Goal: Task Accomplishment & Management: Manage account settings

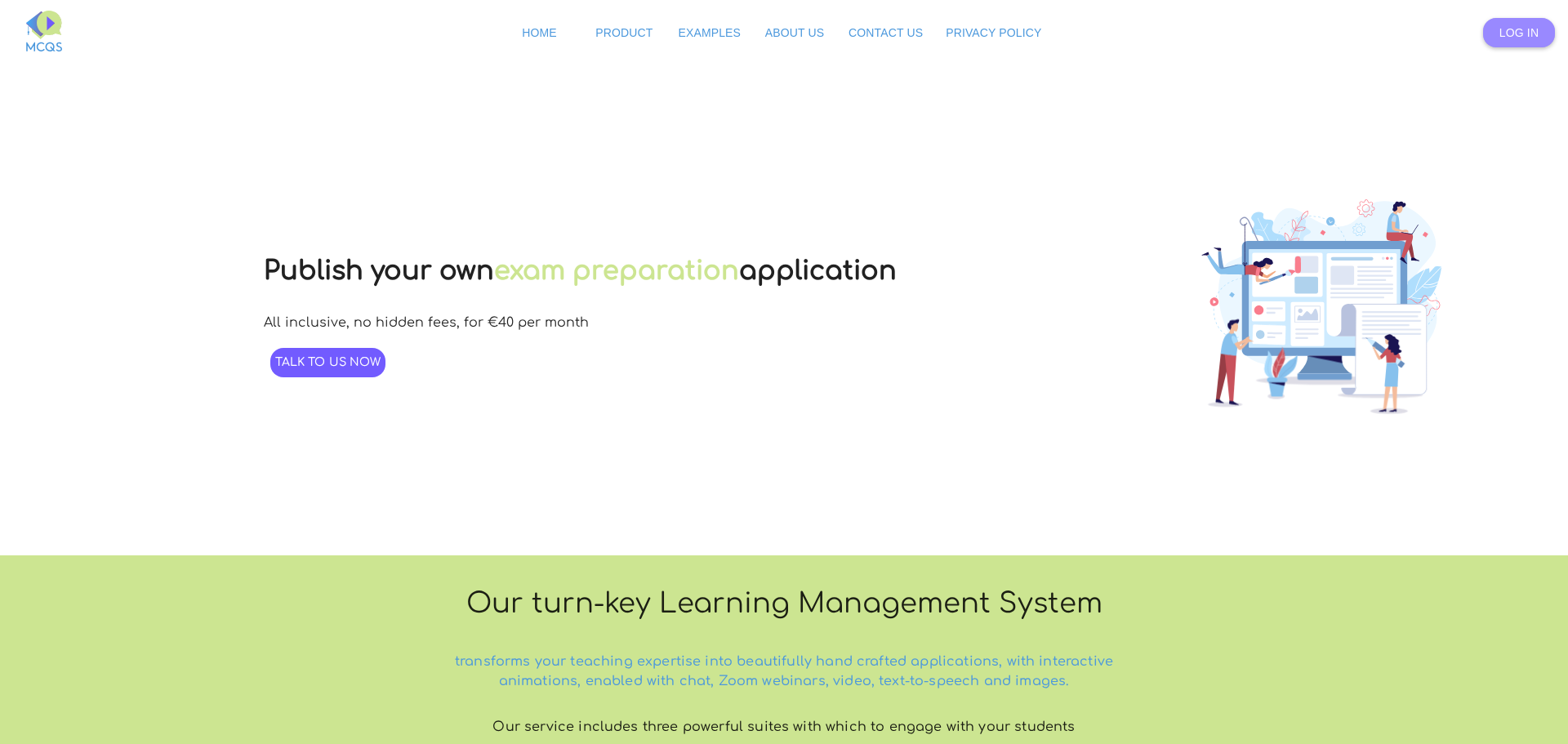
click at [1500, 29] on span "Log In" at bounding box center [1519, 33] width 39 height 13
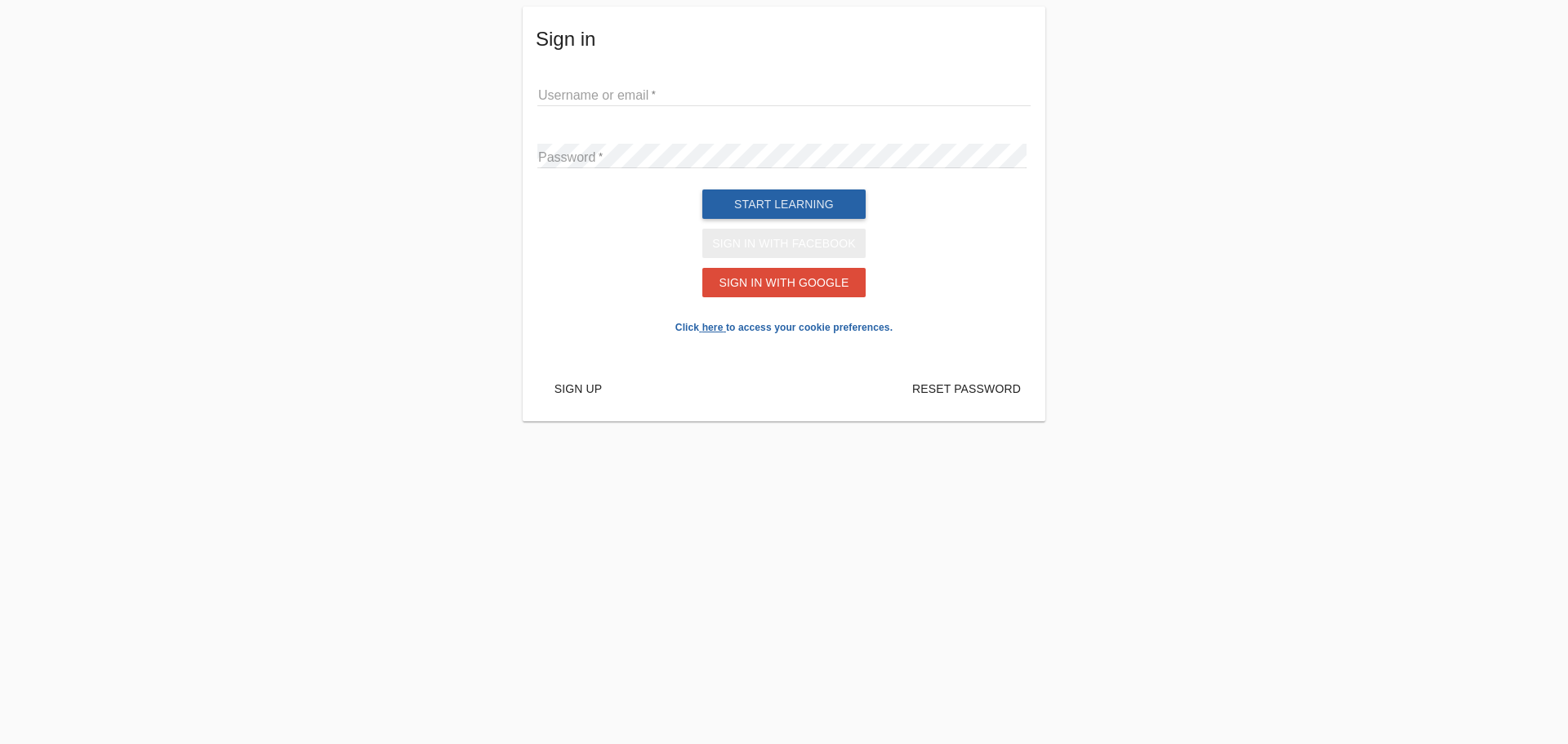
click at [757, 255] on button "Sign in with Facebook" at bounding box center [784, 243] width 163 height 29
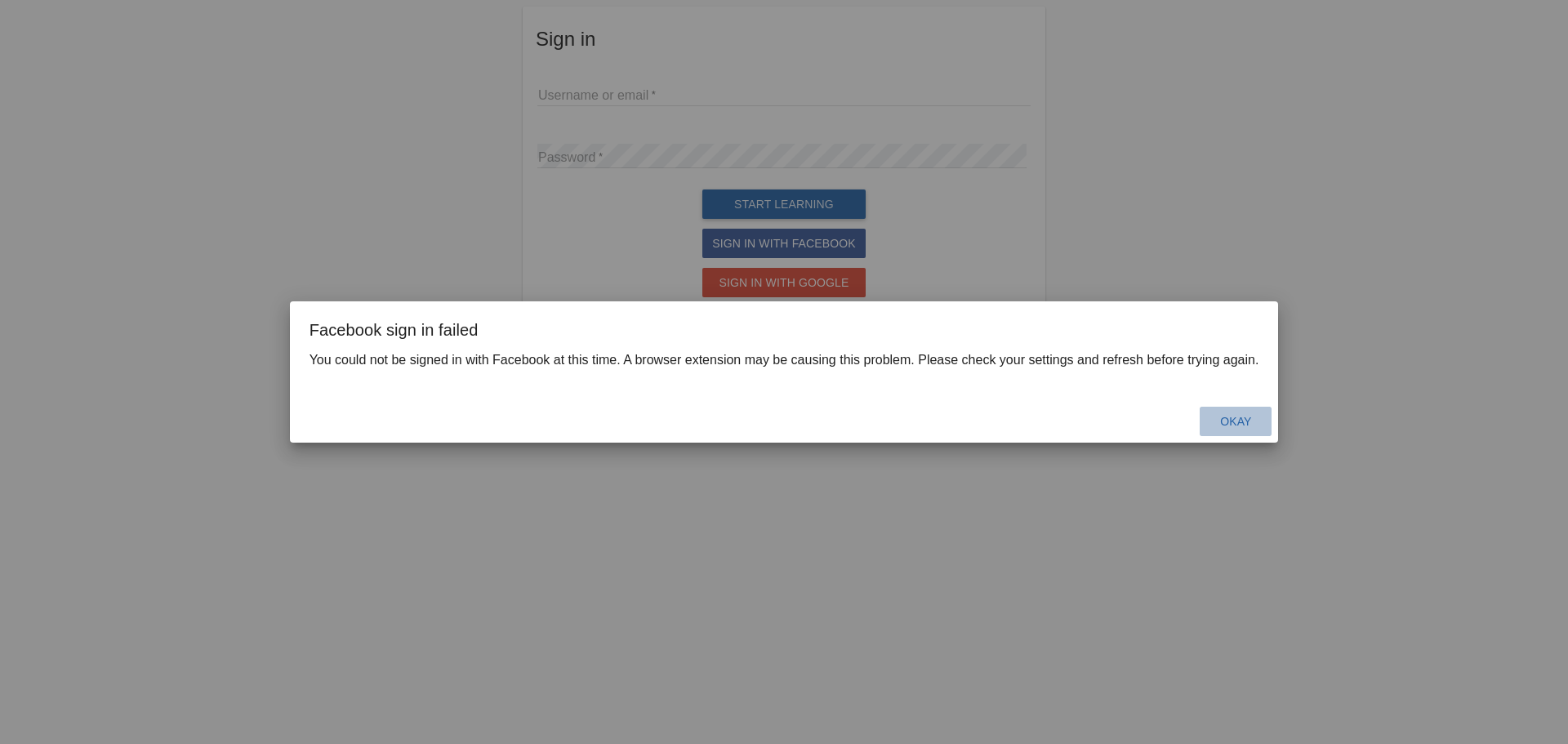
click at [1242, 410] on button "Okay" at bounding box center [1235, 421] width 72 height 29
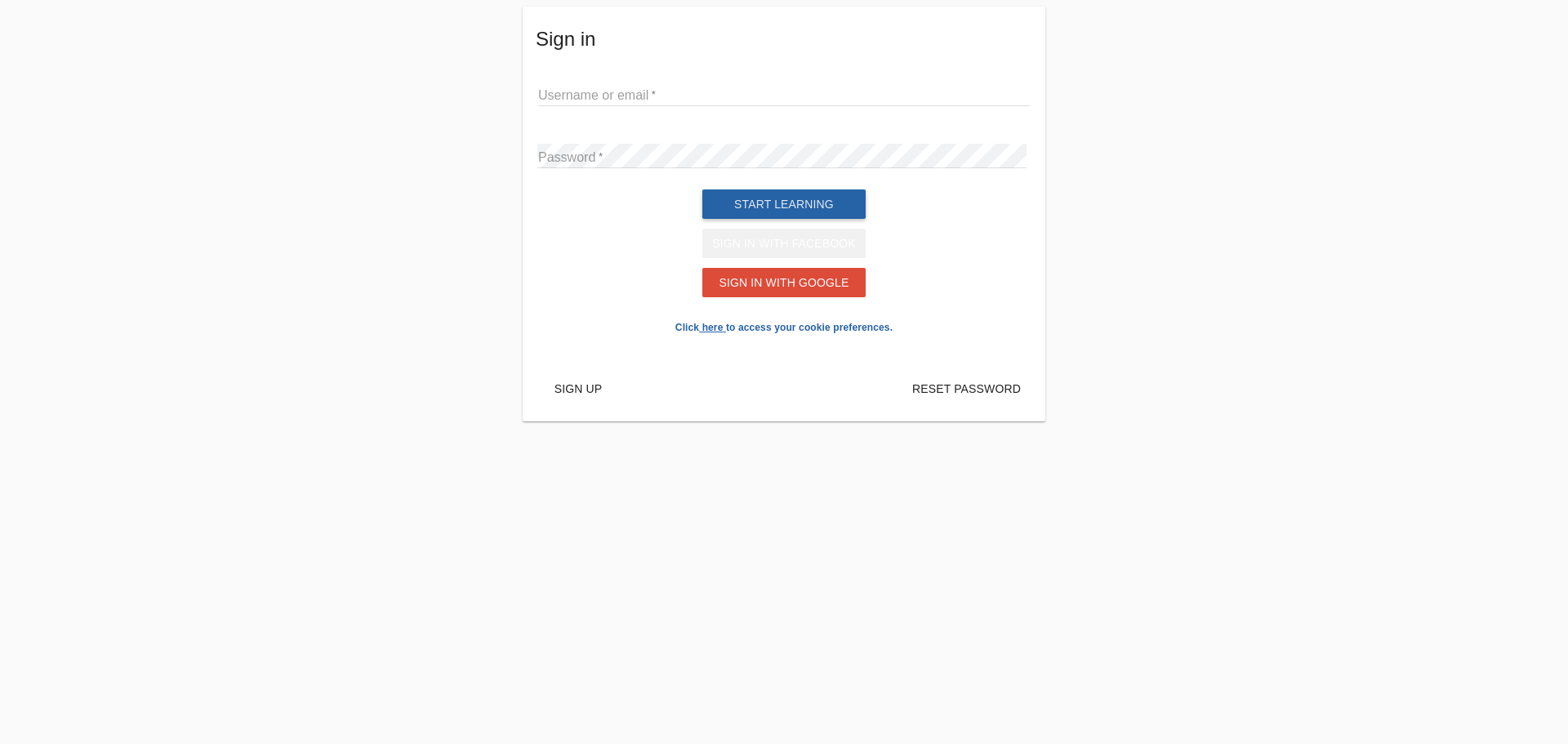
click at [755, 250] on span "Sign in with Facebook" at bounding box center [784, 243] width 144 height 13
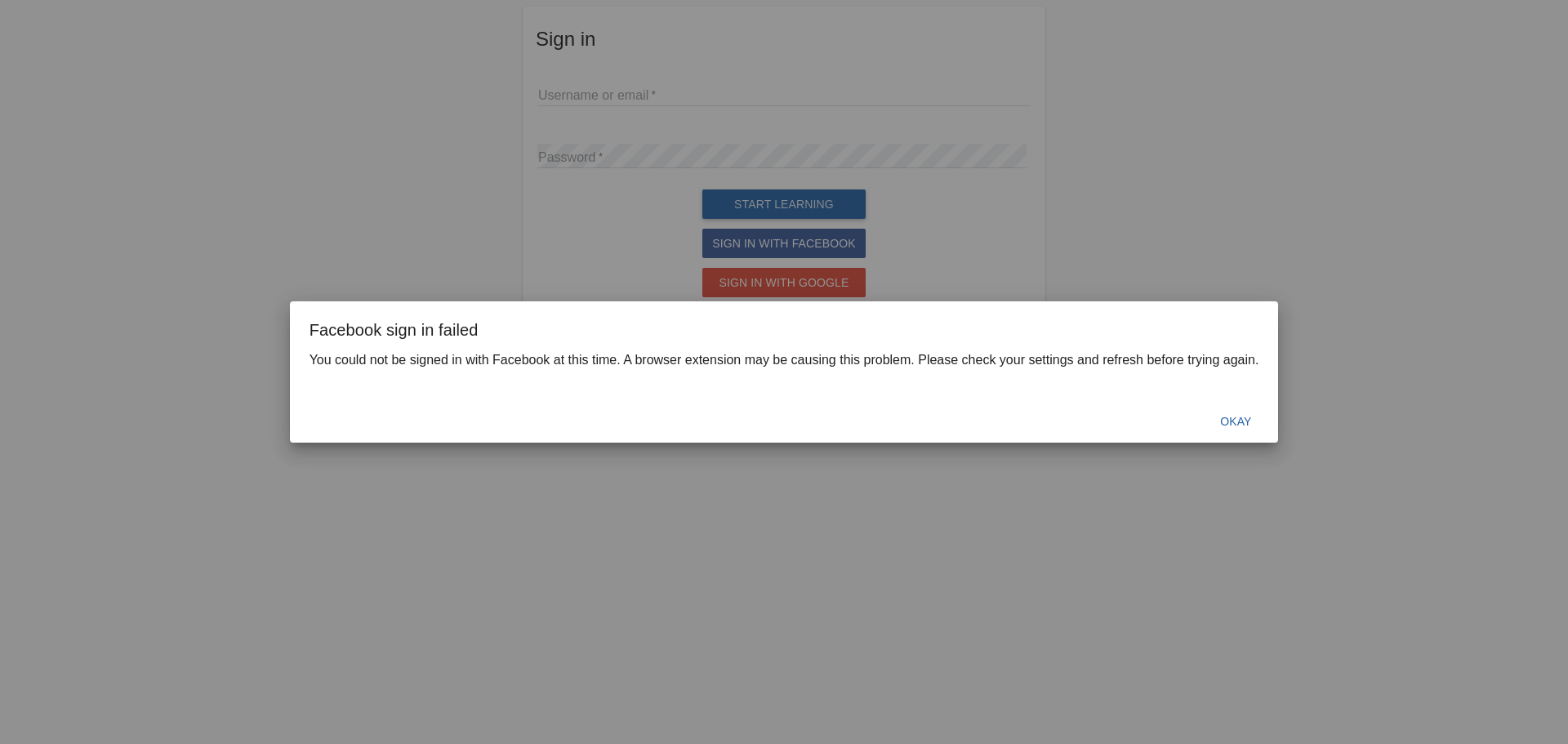
click at [566, 248] on div "Facebook sign in failed You could not be signed in with Facebook at this time. …" at bounding box center [784, 372] width 1568 height 744
click at [1224, 420] on span "Okay" at bounding box center [1236, 421] width 31 height 13
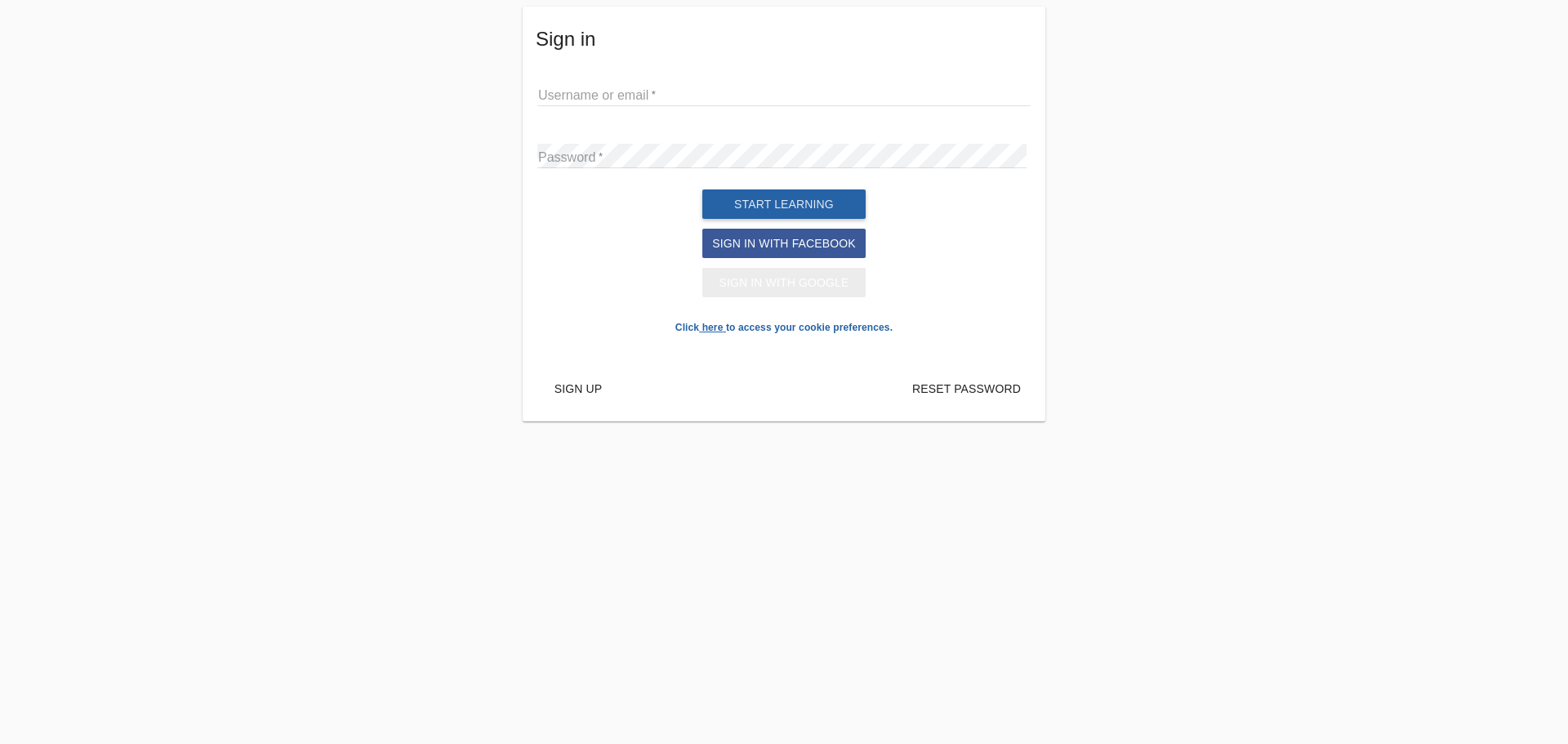
click at [814, 289] on span "Sign in with Google" at bounding box center [783, 283] width 130 height 13
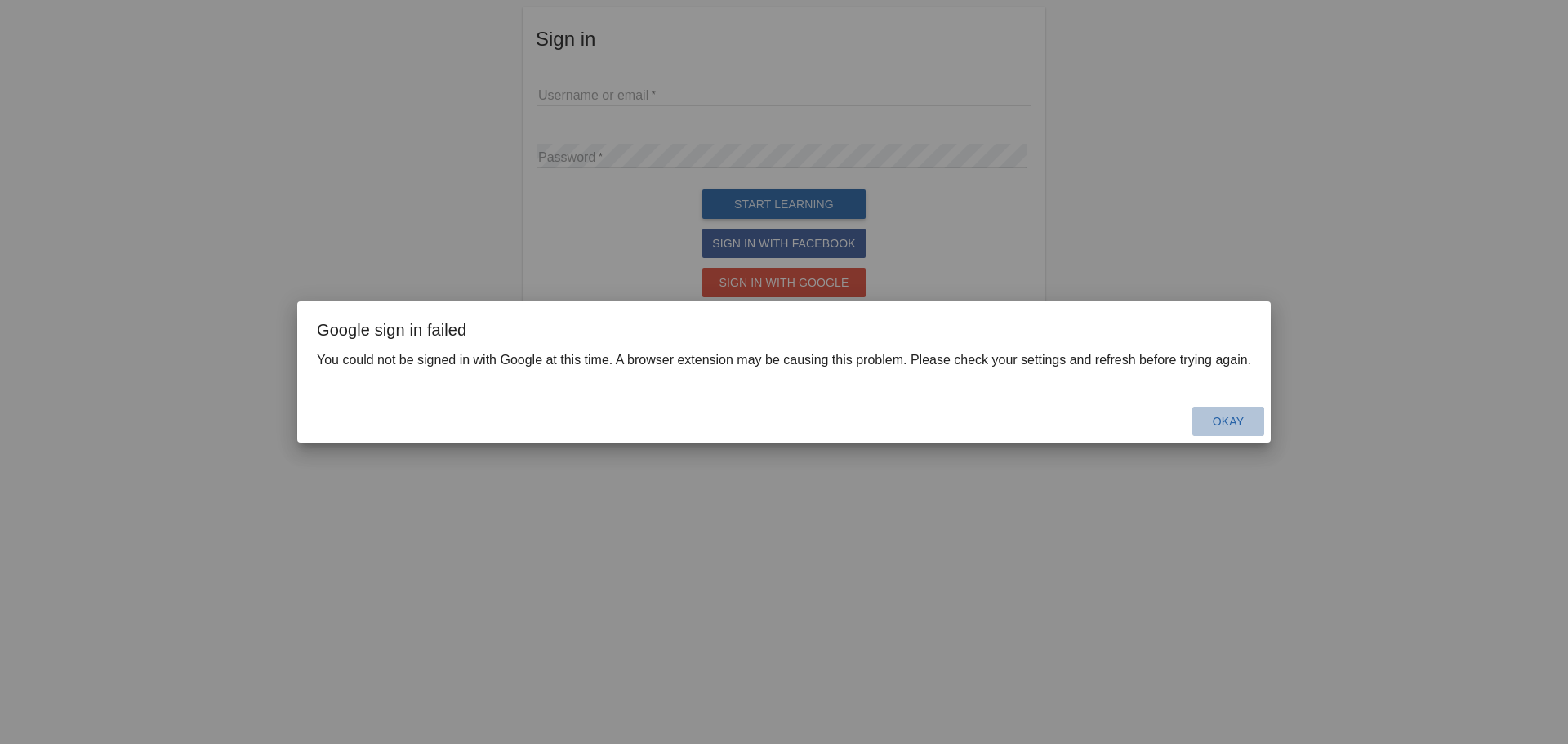
click at [1237, 420] on span "Okay" at bounding box center [1228, 421] width 31 height 13
